Goal: Transaction & Acquisition: Purchase product/service

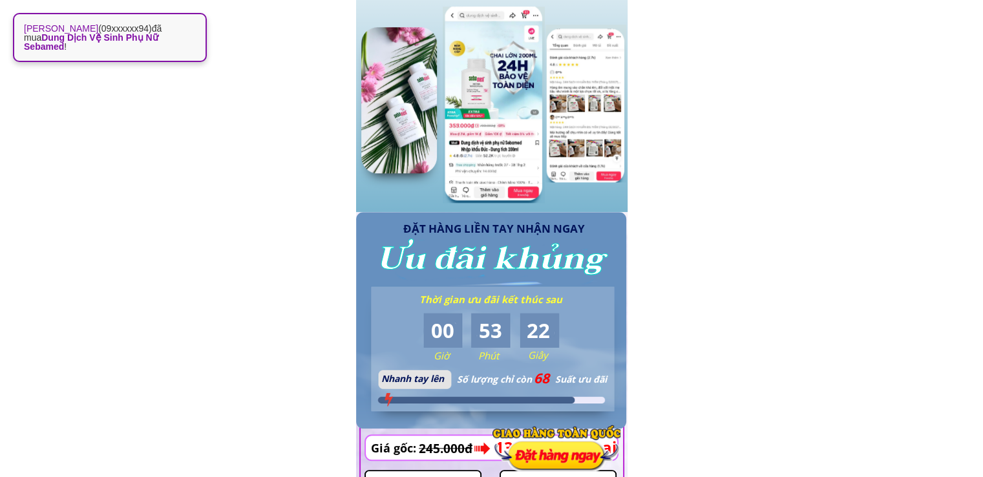
scroll to position [1357, 0]
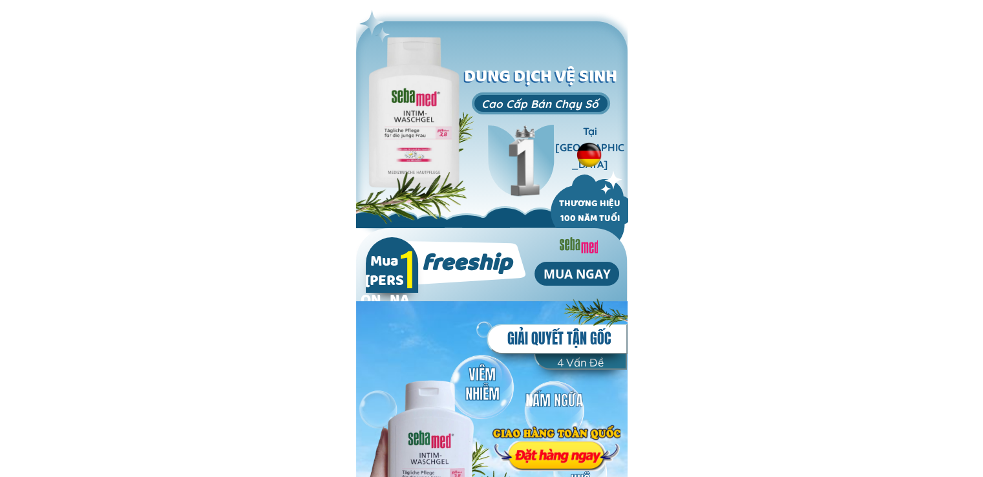
click at [548, 446] on div at bounding box center [556, 447] width 128 height 47
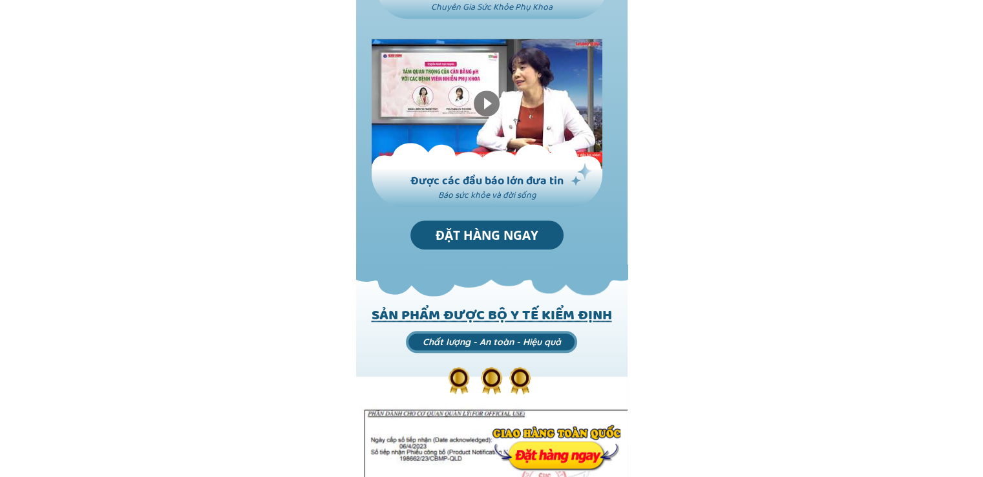
scroll to position [1357, 0]
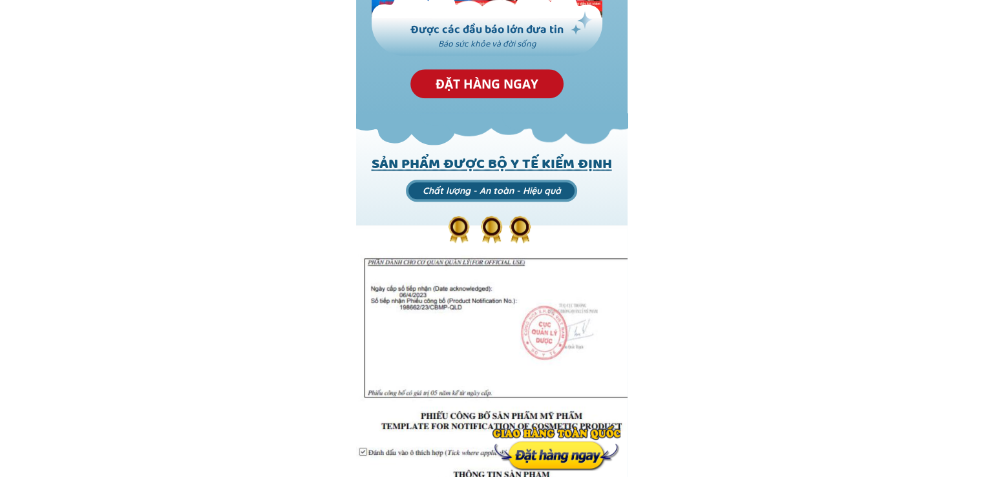
click at [501, 83] on p "ĐẶT HÀNG NGAY" at bounding box center [487, 83] width 154 height 29
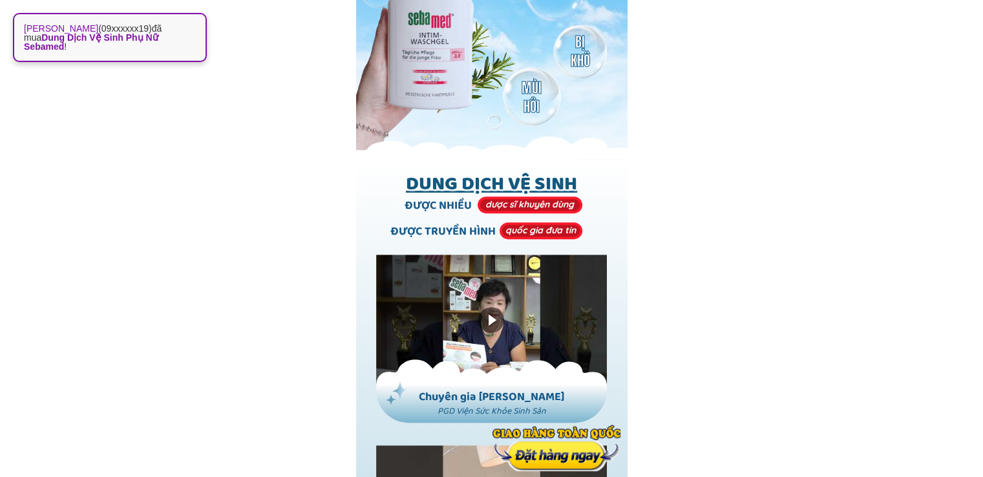
scroll to position [571, 0]
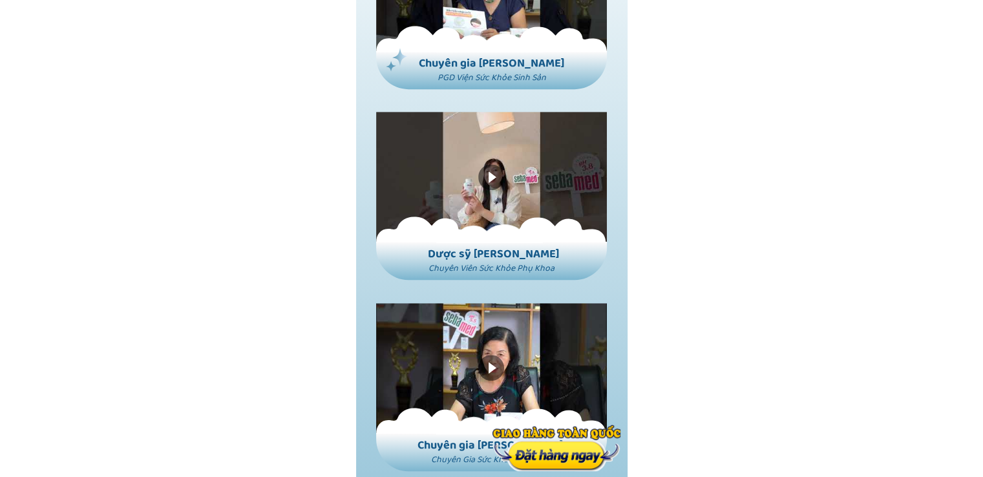
scroll to position [904, 0]
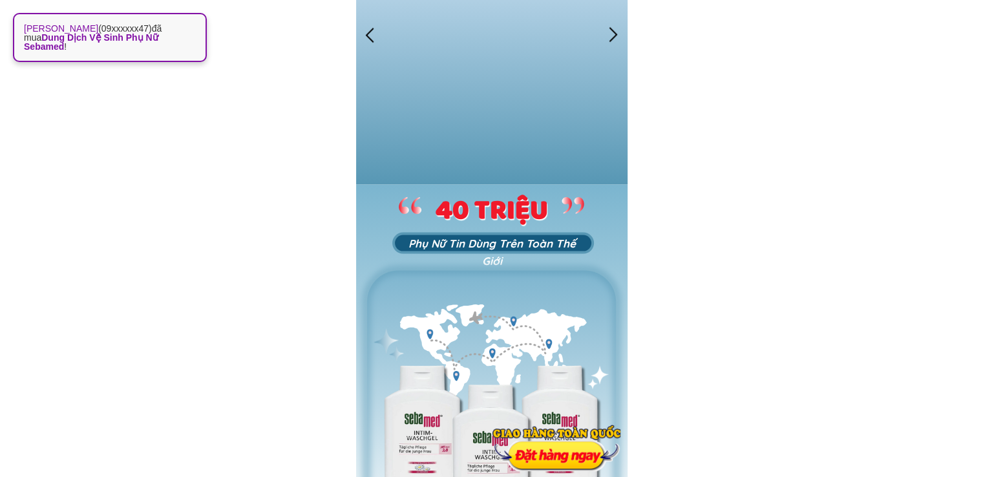
scroll to position [2562, 0]
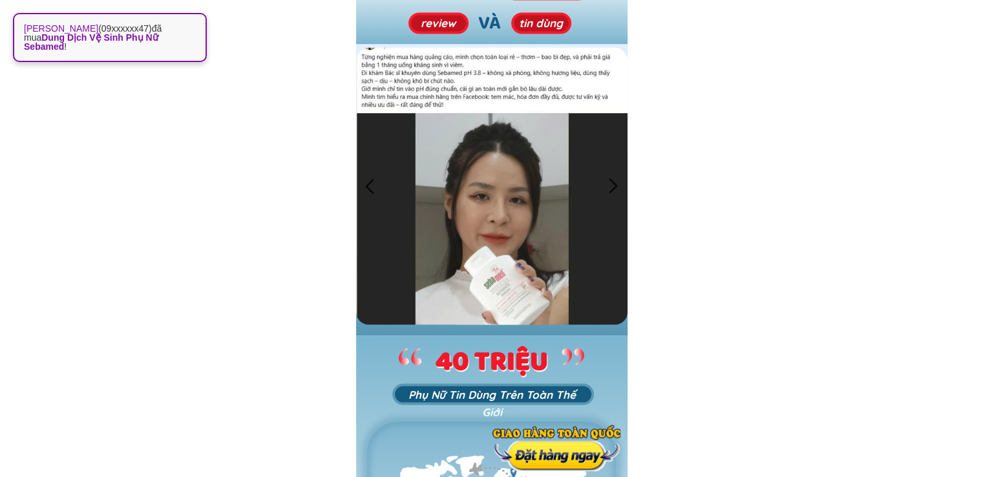
click at [614, 179] on div at bounding box center [613, 186] width 21 height 21
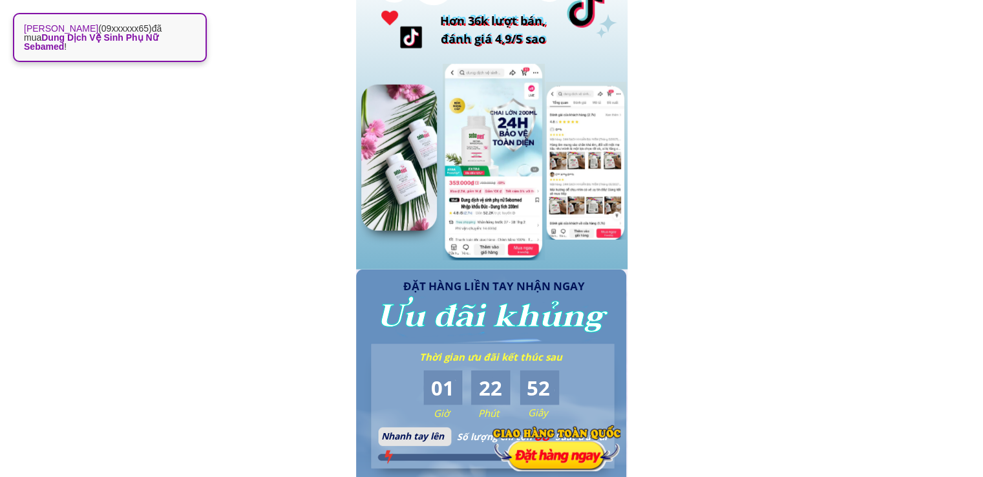
scroll to position [3466, 0]
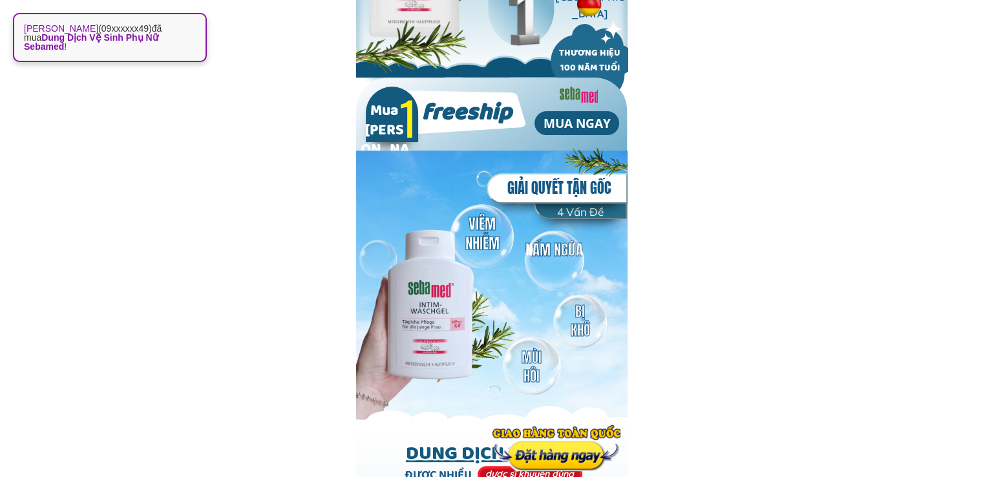
scroll to position [301, 0]
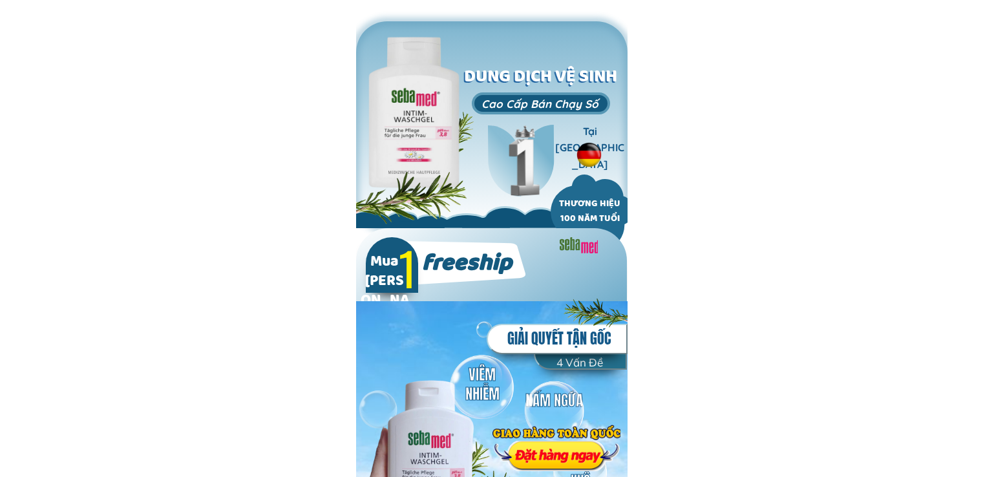
scroll to position [301, 0]
